Goal: Task Accomplishment & Management: Manage account settings

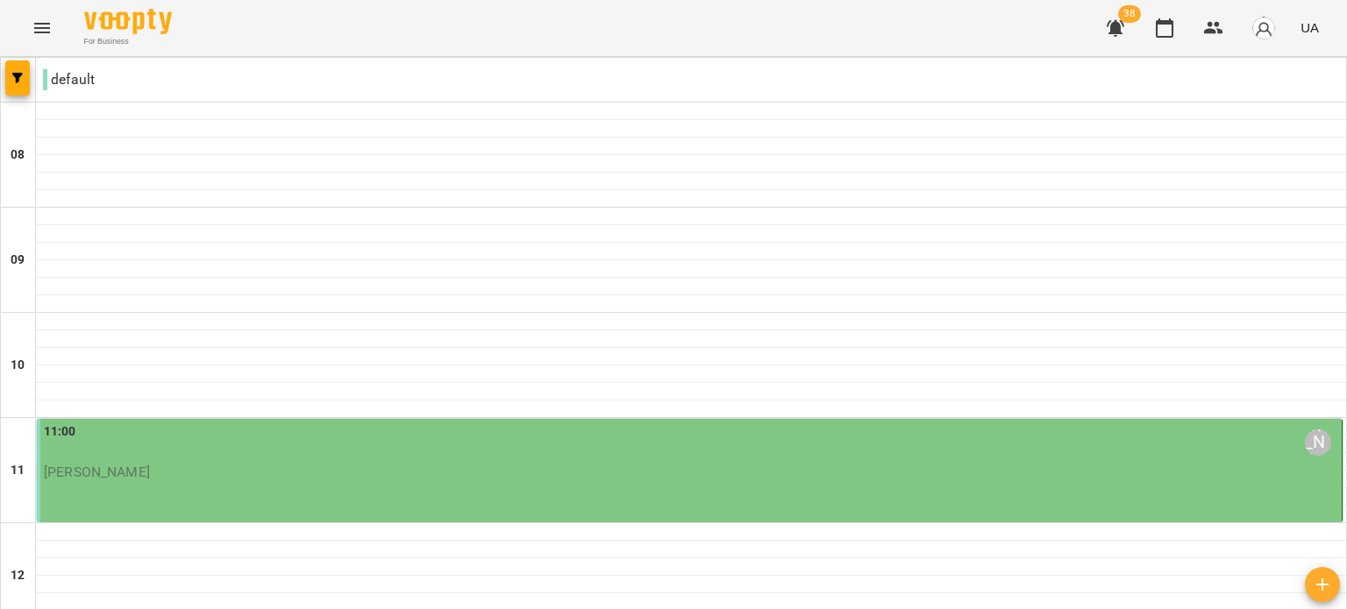
scroll to position [965, 0]
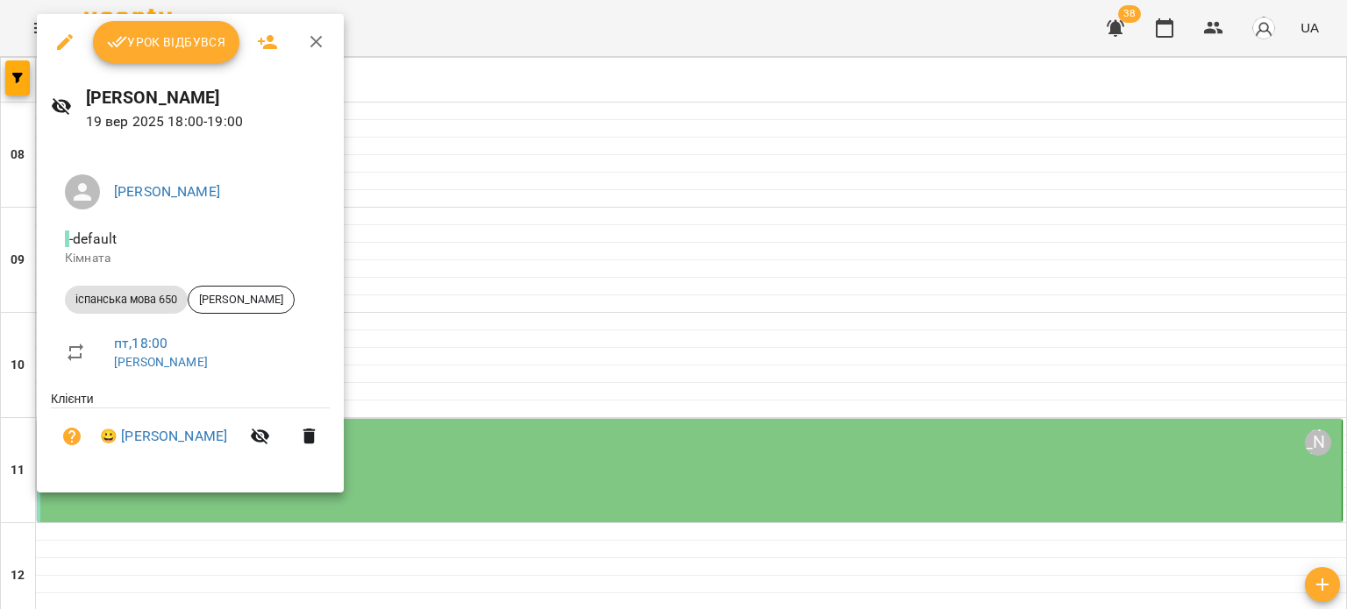
click at [165, 48] on span "Урок відбувся" at bounding box center [166, 42] width 119 height 21
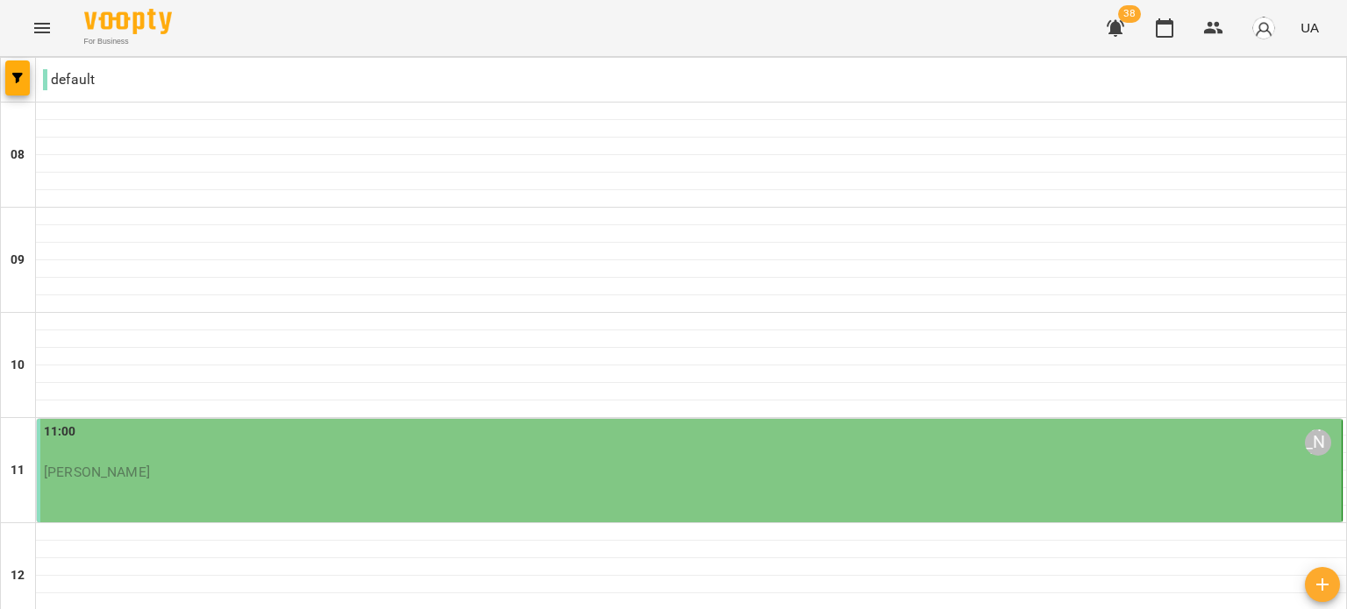
scroll to position [1052, 0]
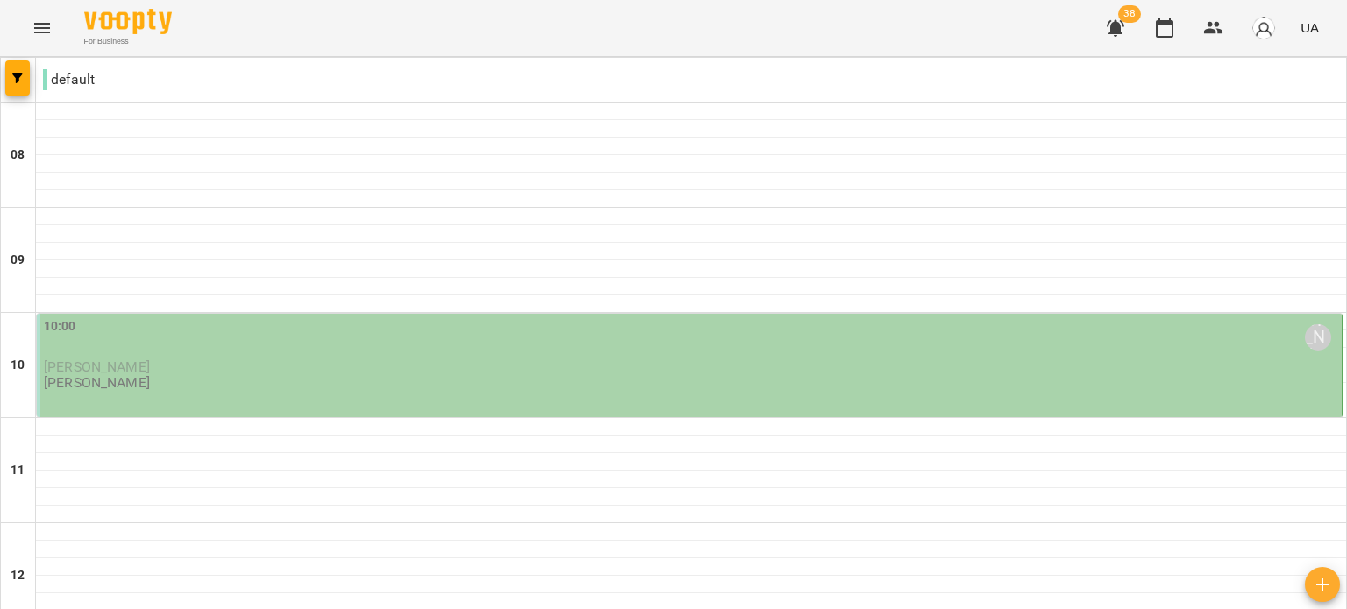
scroll to position [351, 0]
type input "**********"
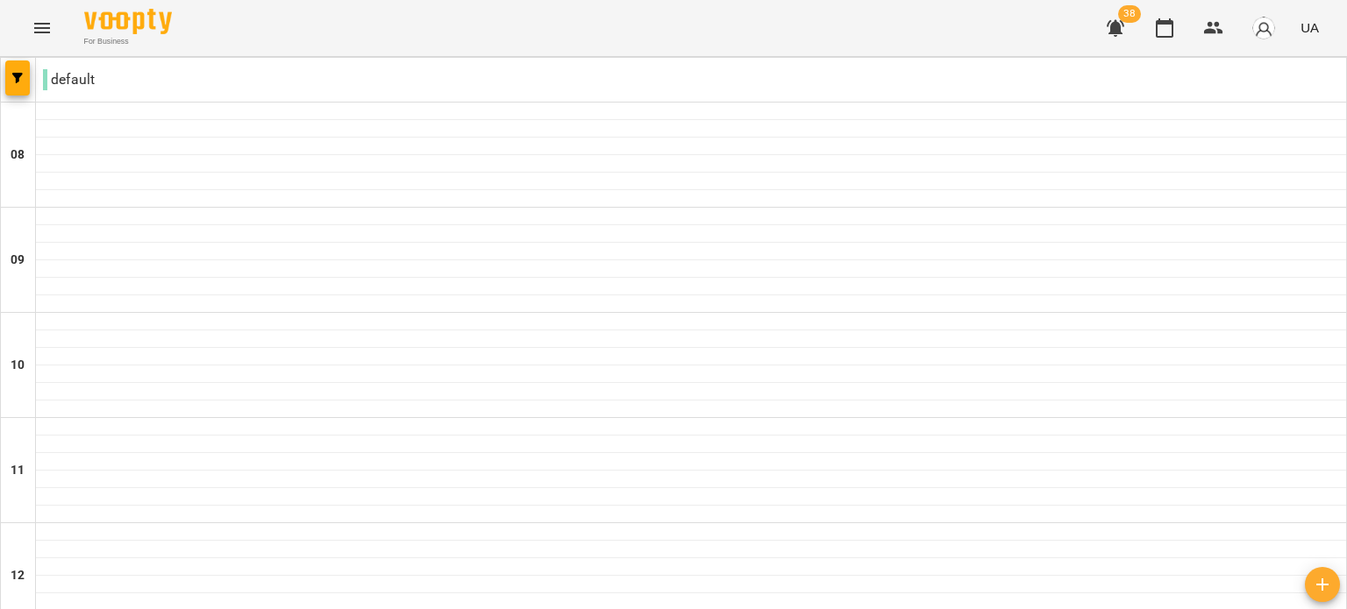
scroll to position [1140, 0]
